Goal: Task Accomplishment & Management: Use online tool/utility

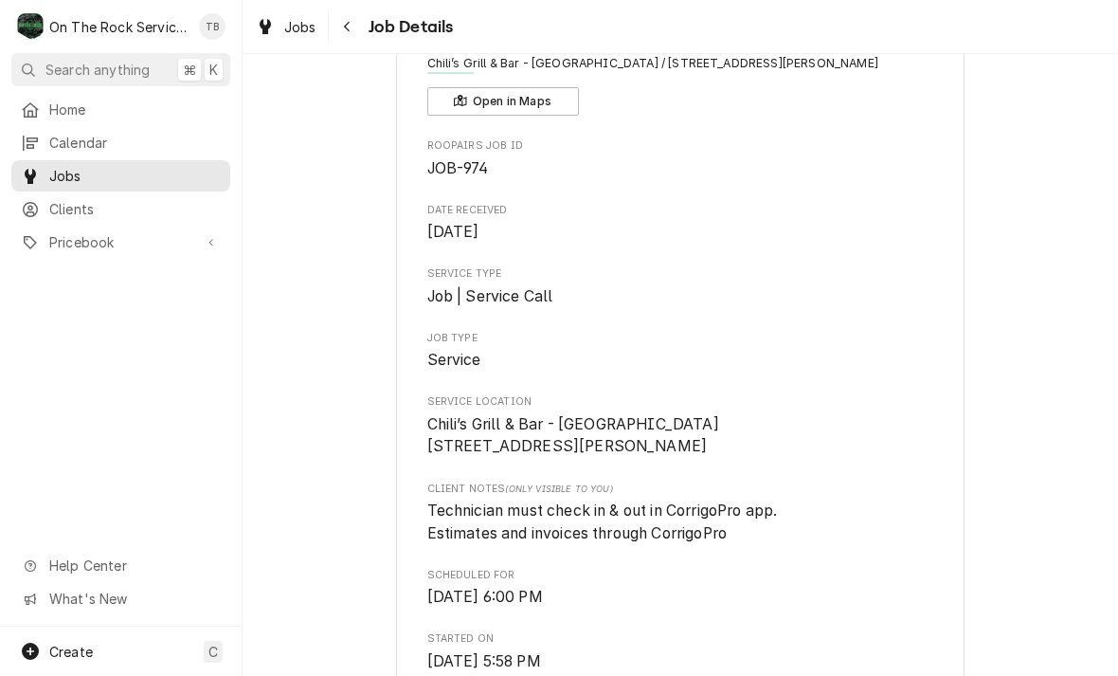
scroll to position [118, 0]
click at [360, 40] on button "Navigate back" at bounding box center [348, 26] width 30 height 30
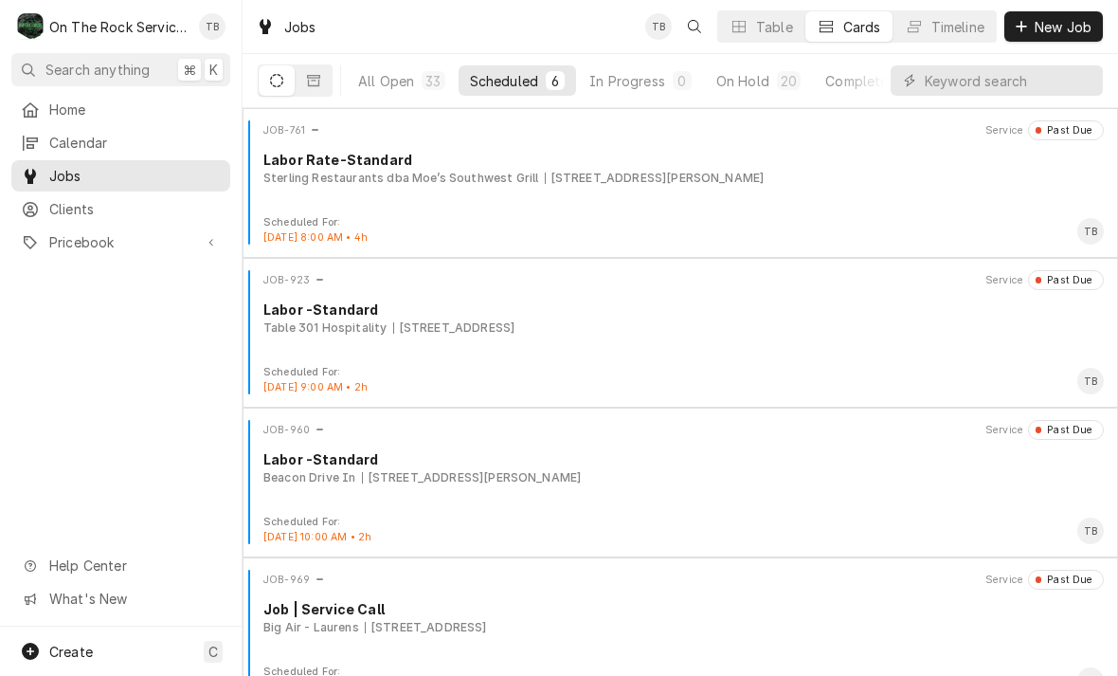
click at [518, 83] on div "Scheduled" at bounding box center [504, 81] width 68 height 20
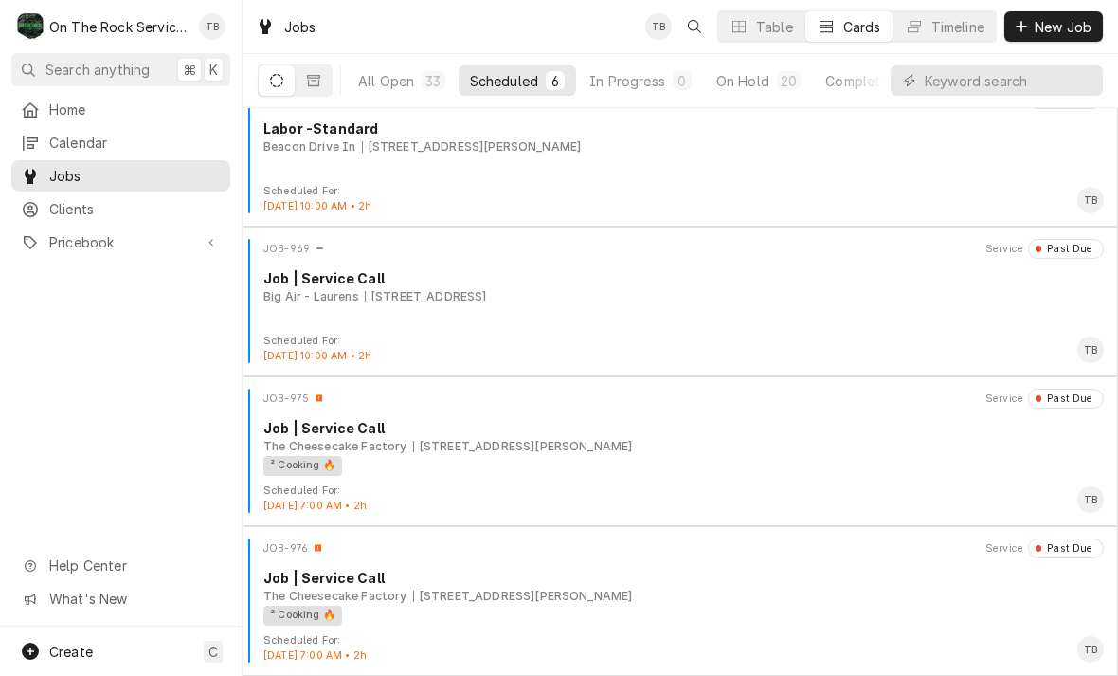
scroll to position [331, 0]
click at [689, 435] on div "Job | Service Call" at bounding box center [683, 428] width 841 height 20
click at [572, 470] on div "² Cooking 🔥" at bounding box center [676, 466] width 827 height 20
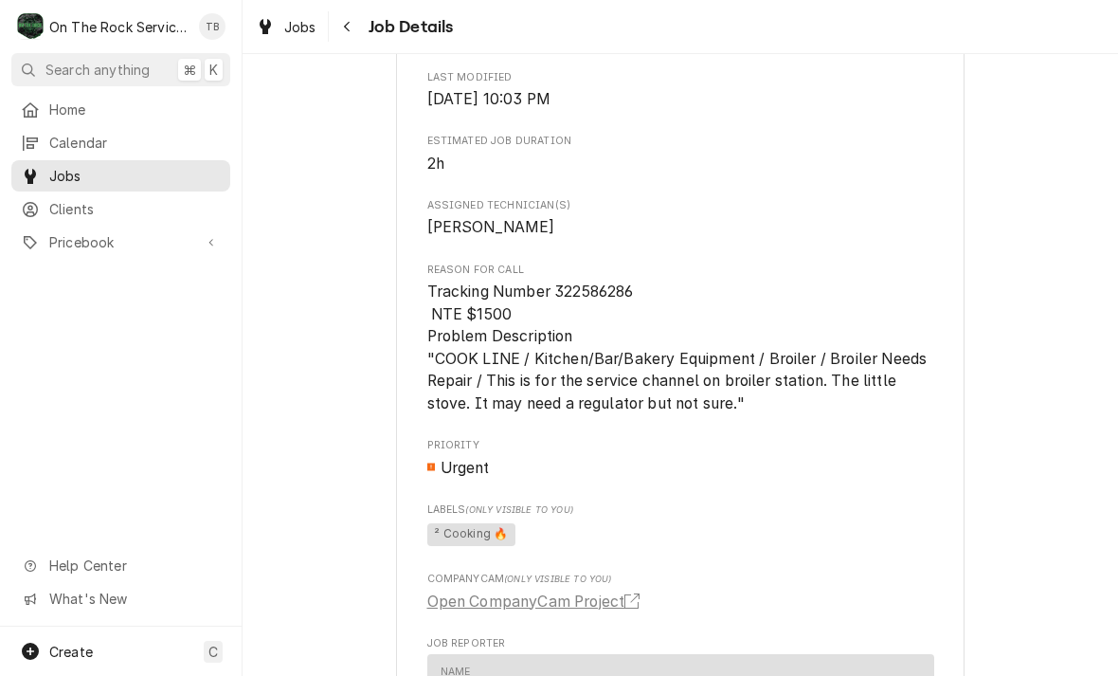
scroll to position [858, 0]
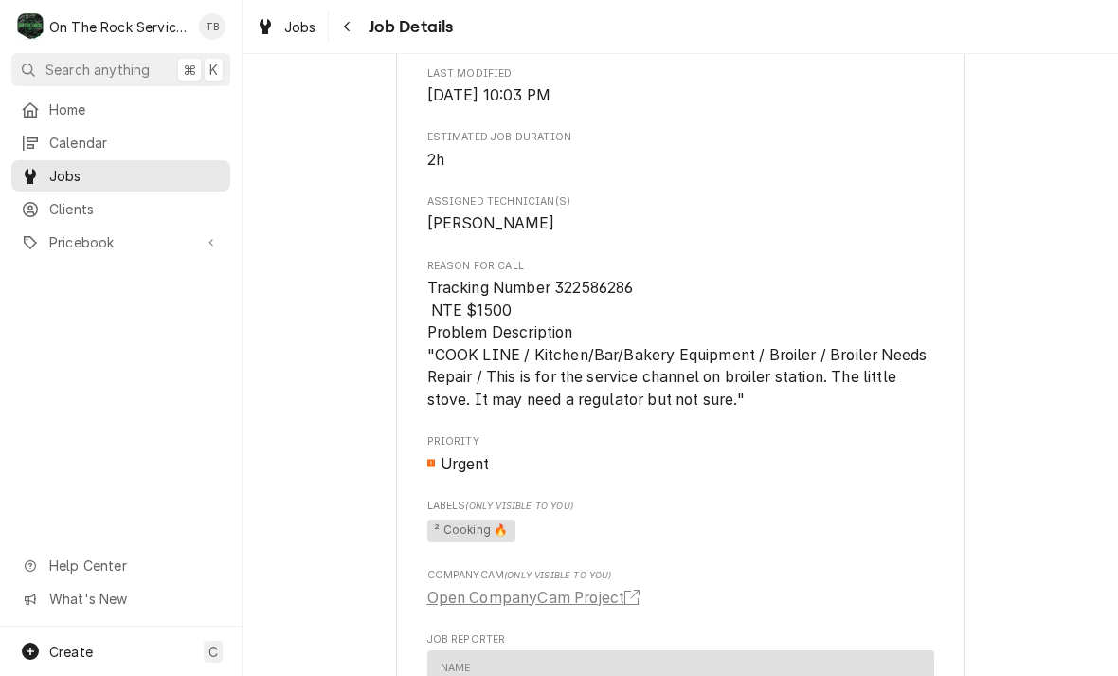
click at [887, 104] on span "[DATE] 10:03 PM" at bounding box center [680, 95] width 507 height 23
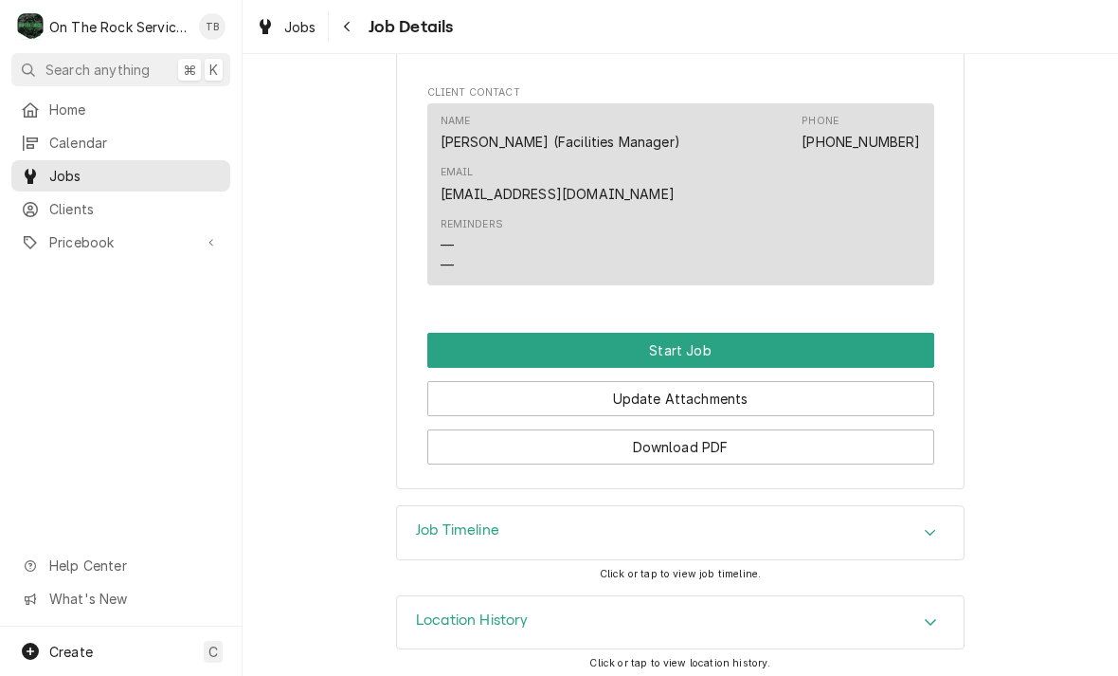
scroll to position [1619, 0]
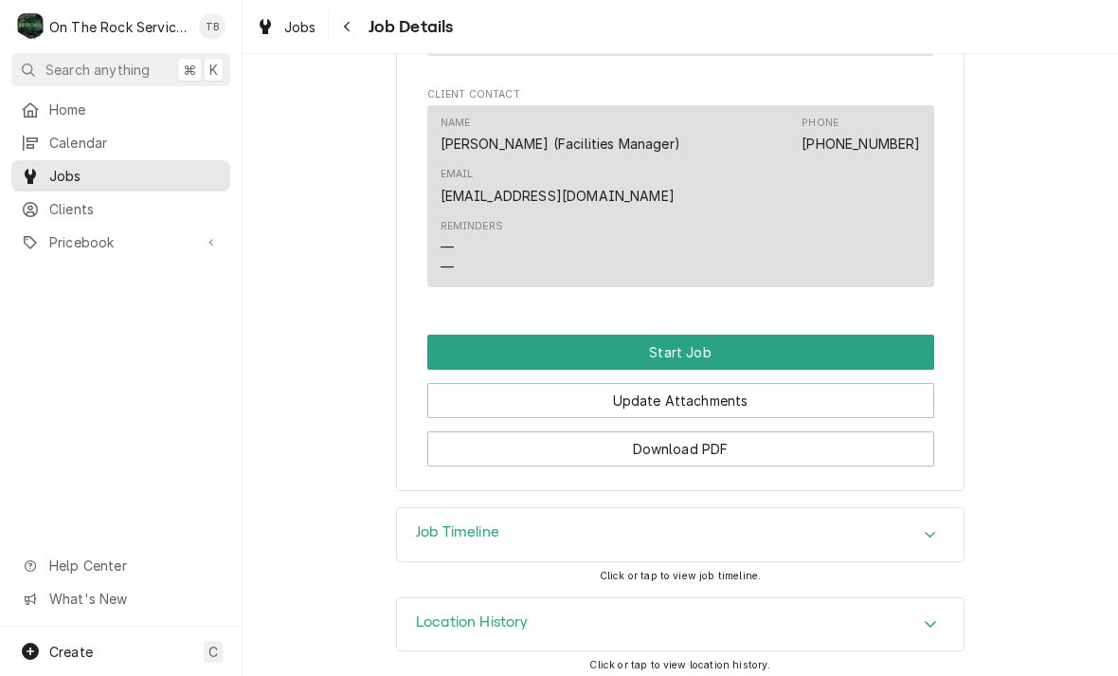
click at [709, 341] on button "Start Job" at bounding box center [680, 352] width 507 height 35
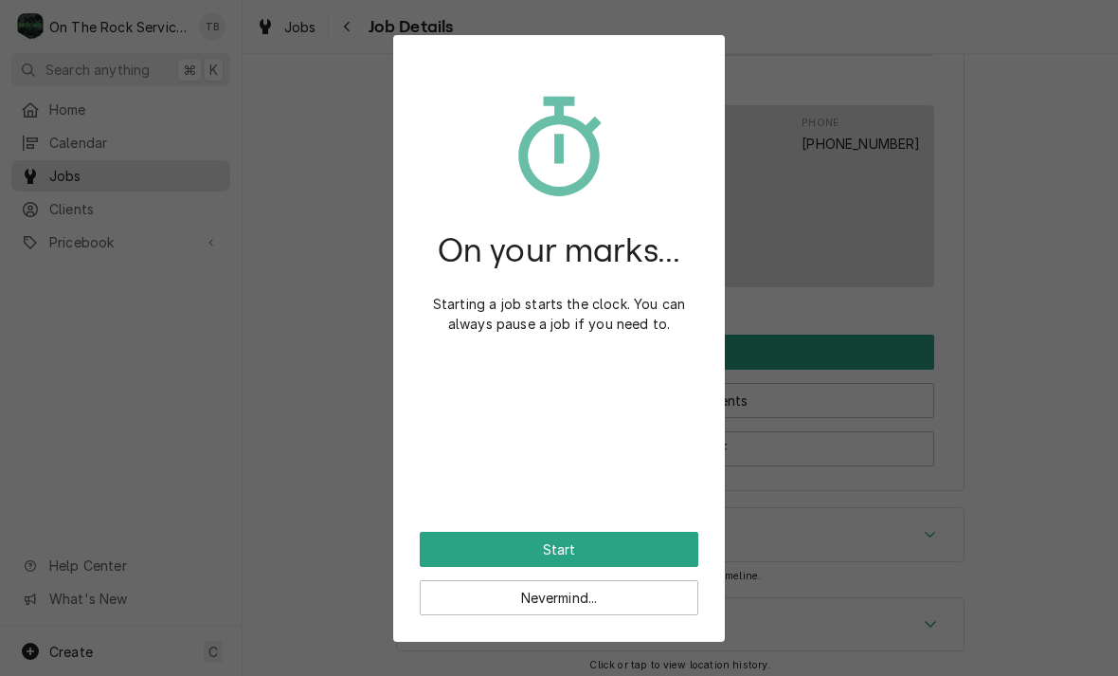
click at [642, 551] on button "Start" at bounding box center [559, 549] width 279 height 35
